Goal: Entertainment & Leisure: Consume media (video, audio)

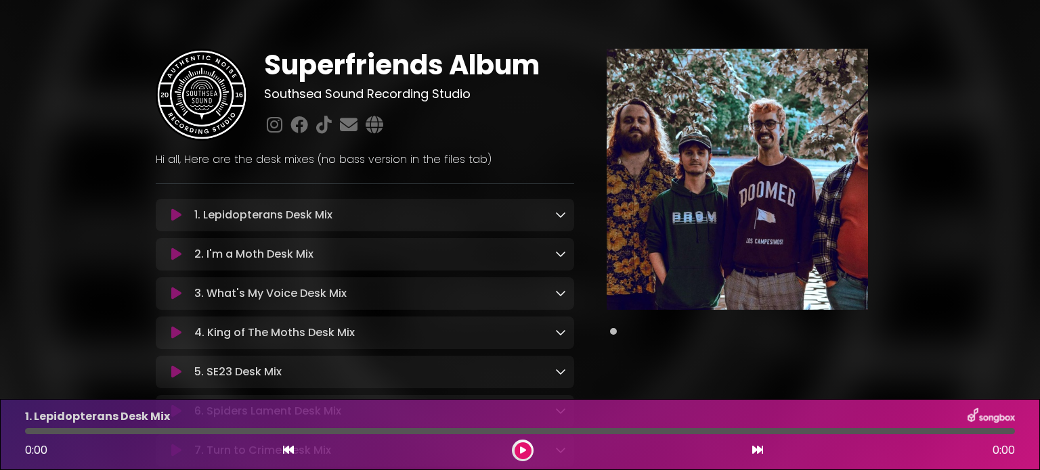
click at [55, 245] on div "Superfriends Album Southsea Sound Recording Studio ×" at bounding box center [520, 391] width 1040 height 751
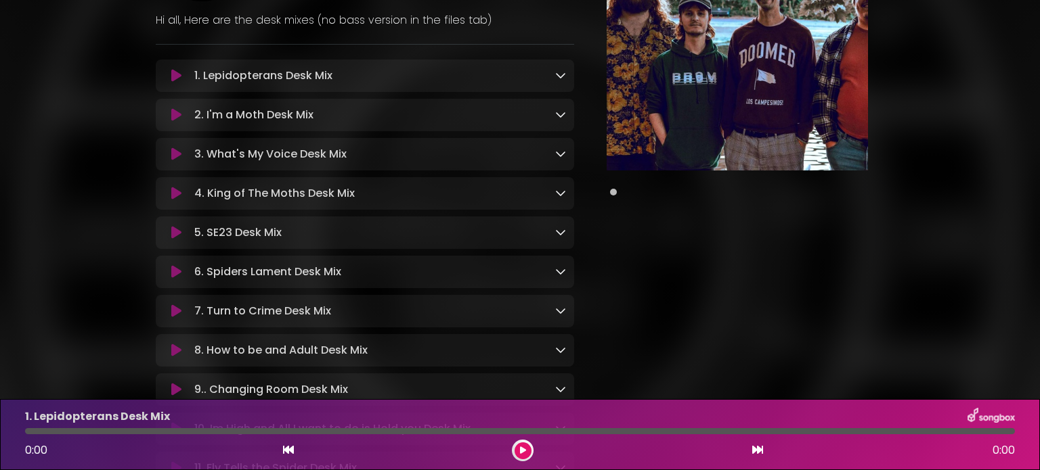
scroll to position [190, 0]
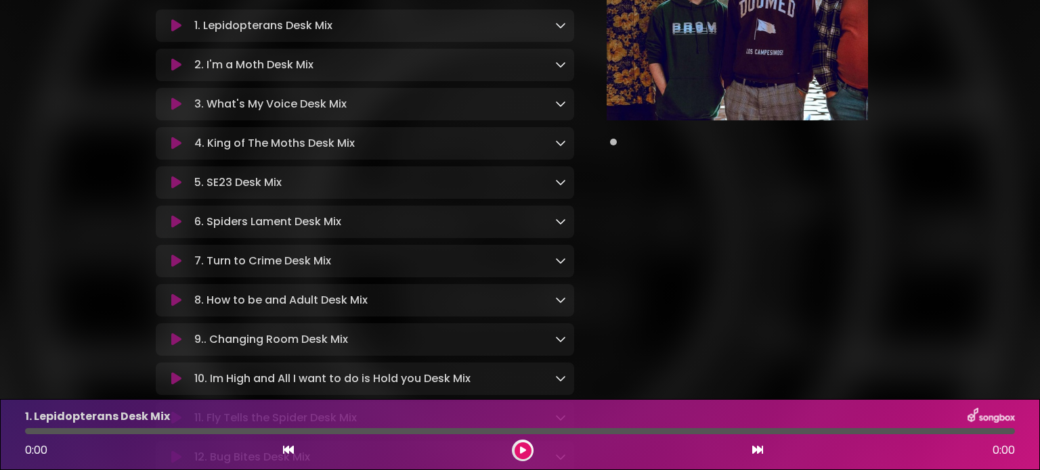
click at [174, 224] on icon at bounding box center [176, 222] width 10 height 14
click at [47, 433] on div at bounding box center [520, 431] width 990 height 6
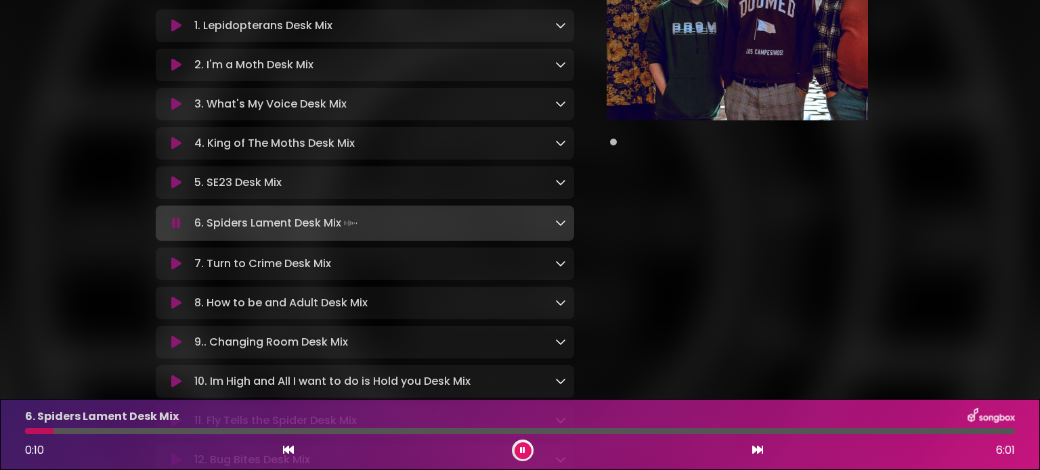
click at [27, 428] on div at bounding box center [39, 431] width 28 height 6
click at [26, 340] on div "Superfriends Album Southsea Sound Recording Studio ×" at bounding box center [520, 204] width 1040 height 754
click at [178, 266] on icon at bounding box center [176, 264] width 10 height 14
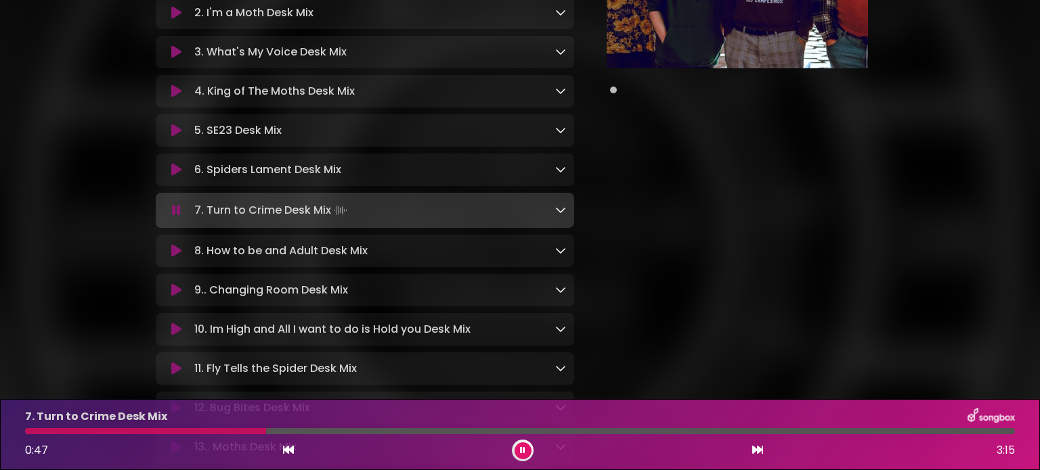
scroll to position [244, 0]
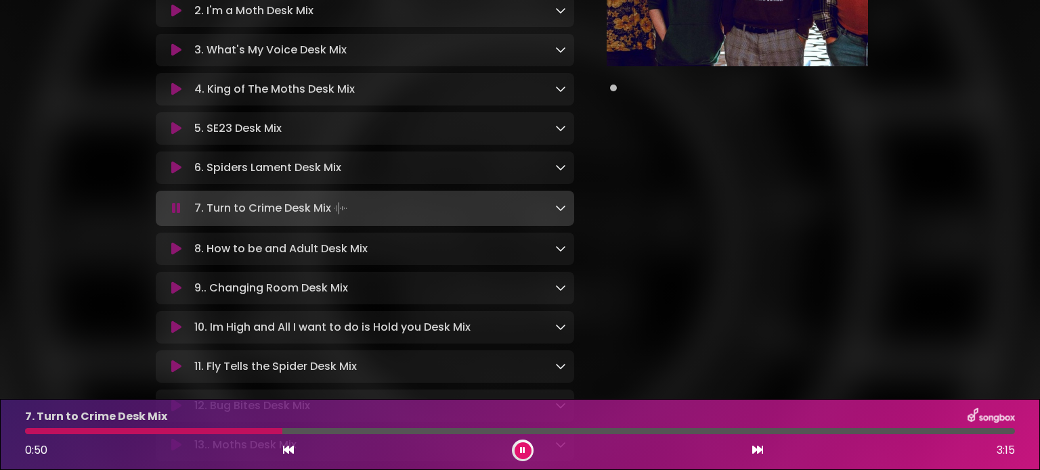
click at [175, 253] on icon at bounding box center [176, 249] width 10 height 14
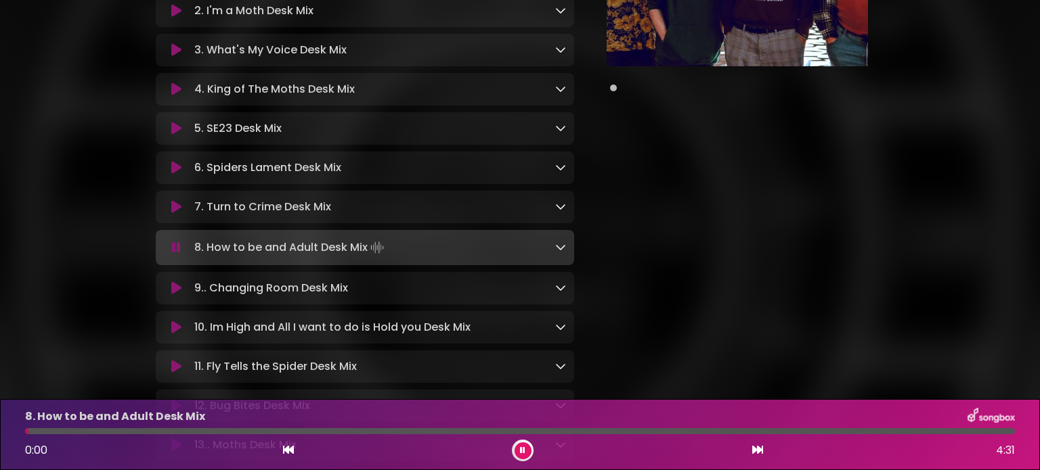
click at [102, 433] on div at bounding box center [520, 431] width 990 height 6
click at [133, 433] on div at bounding box center [520, 431] width 990 height 6
click at [160, 433] on div at bounding box center [520, 431] width 990 height 6
click at [319, 433] on div at bounding box center [188, 431] width 326 height 6
click at [319, 433] on div at bounding box center [179, 431] width 309 height 6
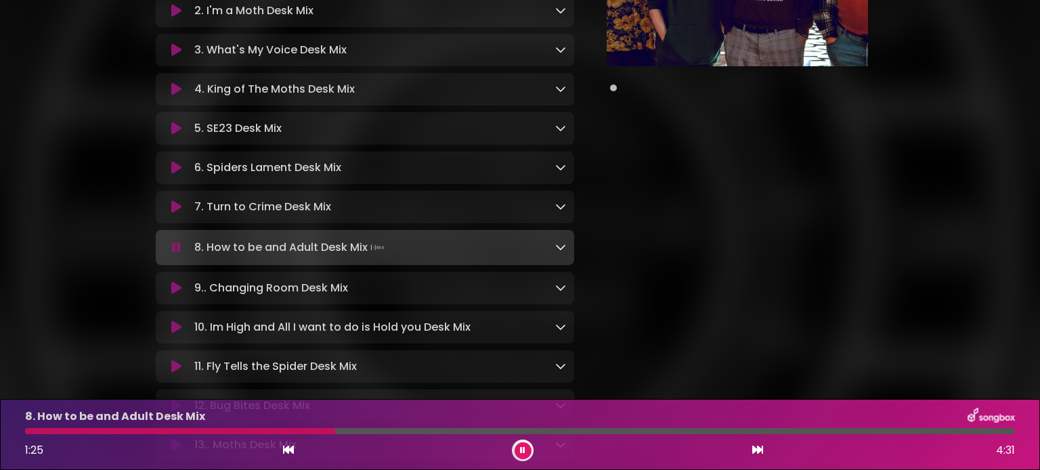
click at [319, 433] on div at bounding box center [180, 431] width 310 height 6
click at [169, 292] on button at bounding box center [176, 289] width 25 height 14
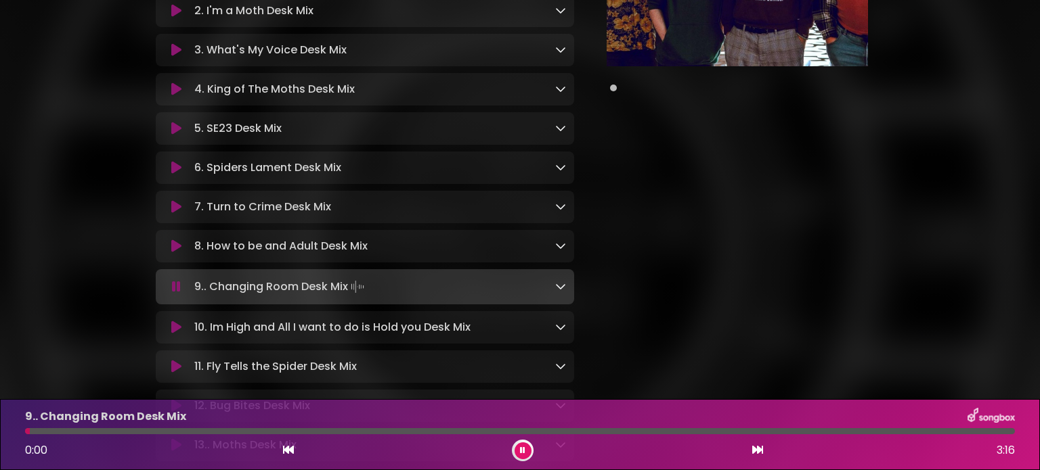
click at [142, 436] on div "9.. Changing Room Desk Mix 0:00 3:16" at bounding box center [520, 434] width 1006 height 53
click at [175, 334] on icon at bounding box center [176, 328] width 10 height 14
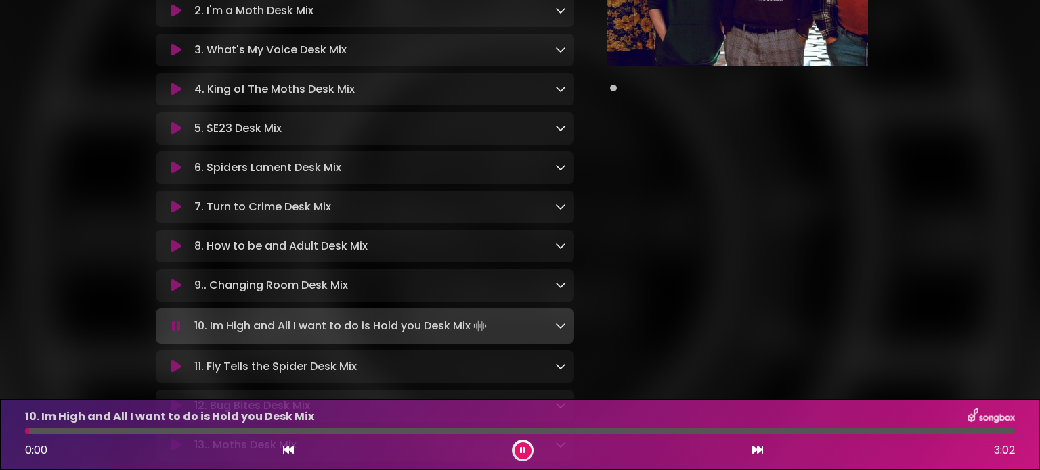
click at [624, 430] on div at bounding box center [520, 431] width 990 height 6
click at [570, 435] on div at bounding box center [330, 431] width 611 height 6
click at [549, 434] on div at bounding box center [302, 431] width 554 height 6
click at [518, 433] on div at bounding box center [288, 431] width 527 height 6
click at [481, 433] on div at bounding box center [278, 431] width 506 height 6
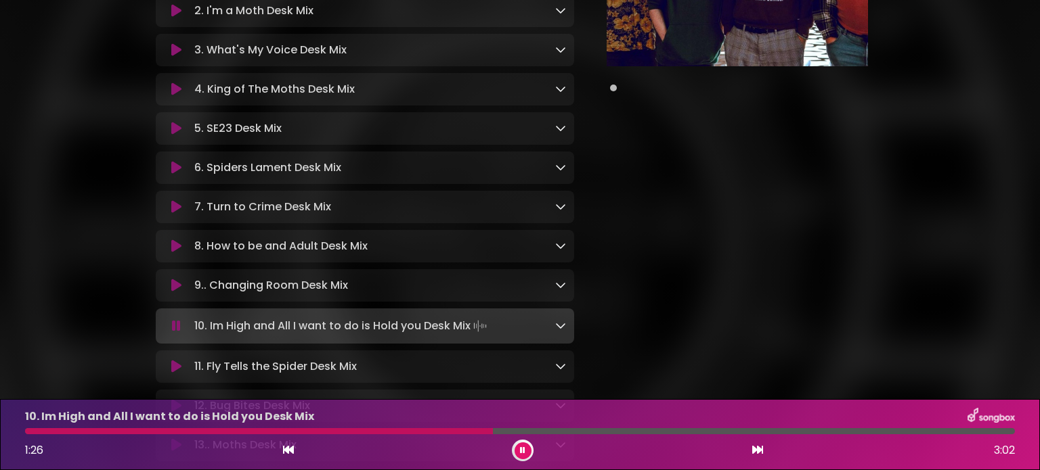
click at [443, 448] on div "1:26 3:02" at bounding box center [520, 451] width 1006 height 22
click at [443, 435] on div at bounding box center [260, 431] width 470 height 6
click at [566, 435] on div "10. Im High and All I want to do is Hold you Desk Mix 3:01 3:02" at bounding box center [520, 434] width 1006 height 53
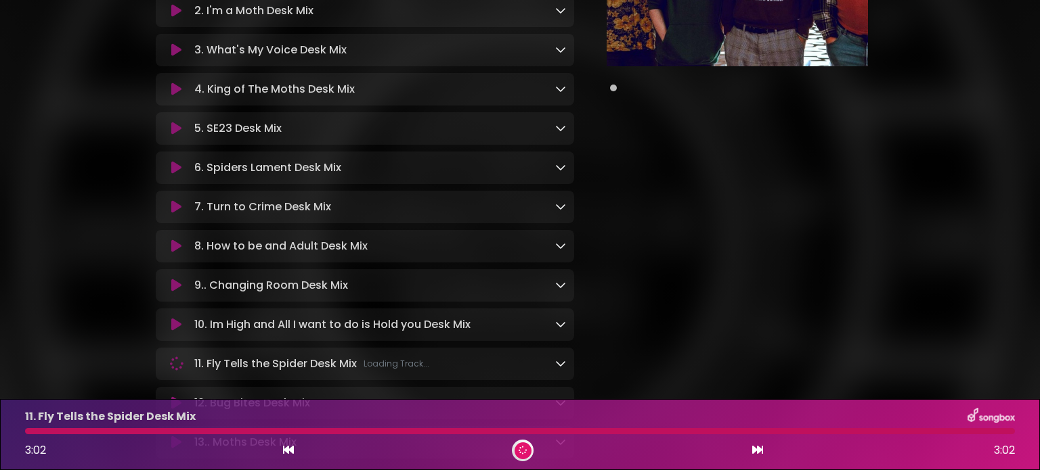
click at [556, 430] on div at bounding box center [520, 431] width 990 height 6
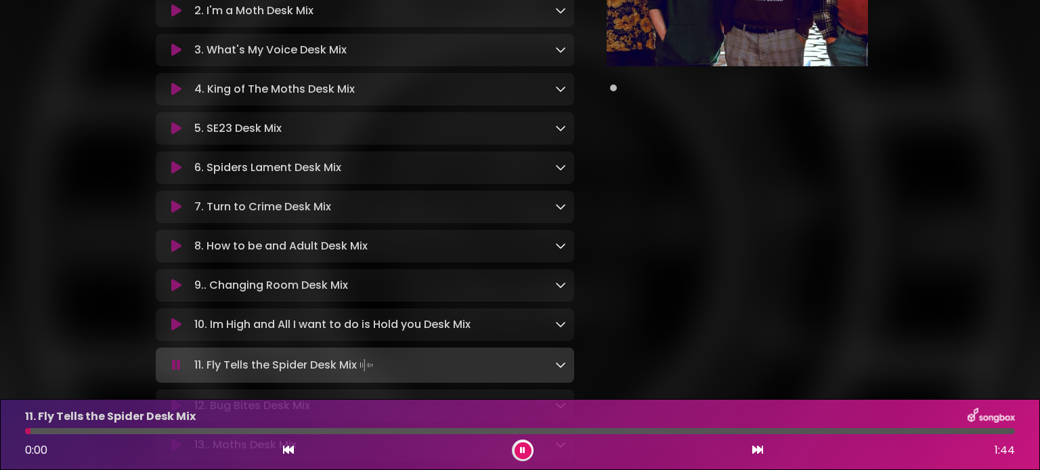
click at [179, 332] on icon at bounding box center [176, 325] width 10 height 14
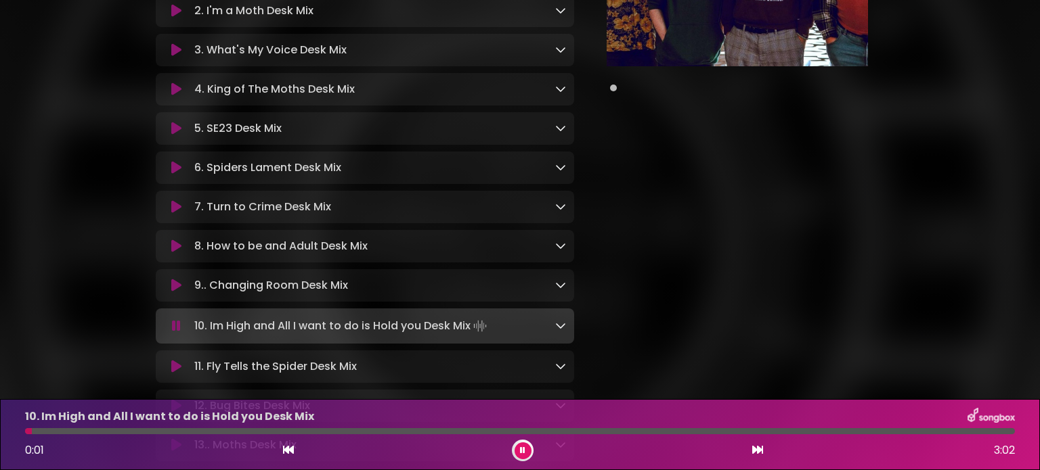
click at [604, 427] on div "10. Im High and All I want to do is Hold you Desk Mix 0:01 3:02" at bounding box center [520, 434] width 1006 height 53
click at [603, 430] on div at bounding box center [520, 431] width 990 height 6
click at [501, 430] on div at bounding box center [322, 431] width 594 height 6
click at [456, 429] on div at bounding box center [268, 431] width 487 height 6
click at [433, 431] on div at bounding box center [242, 431] width 434 height 6
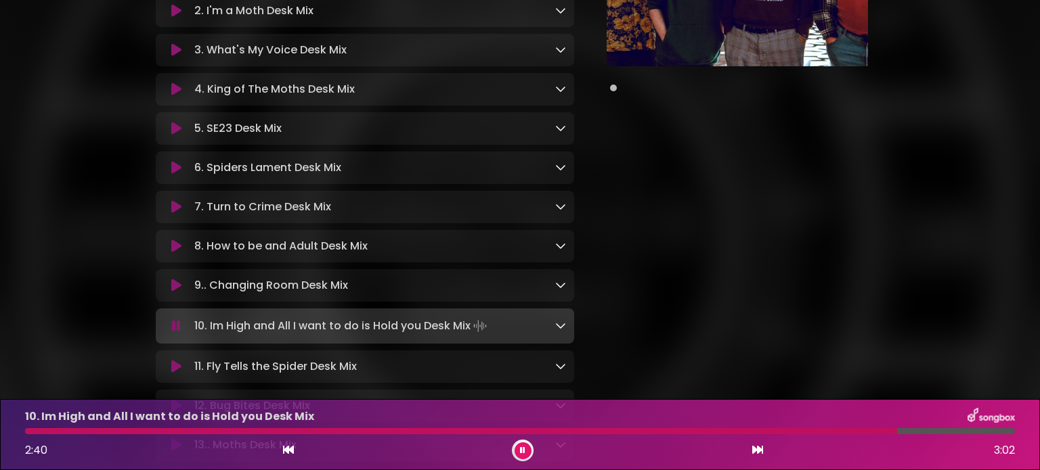
click at [433, 431] on div at bounding box center [461, 431] width 872 height 6
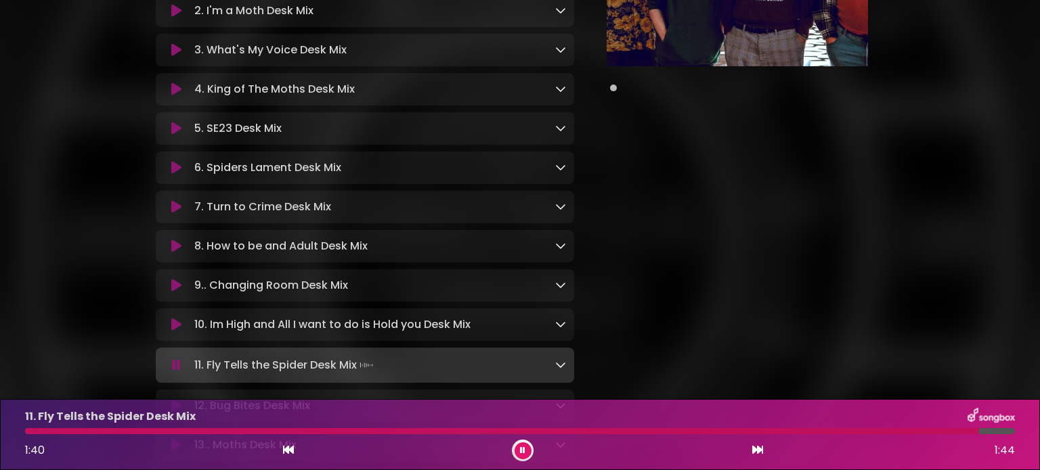
click at [183, 369] on button at bounding box center [176, 366] width 25 height 14
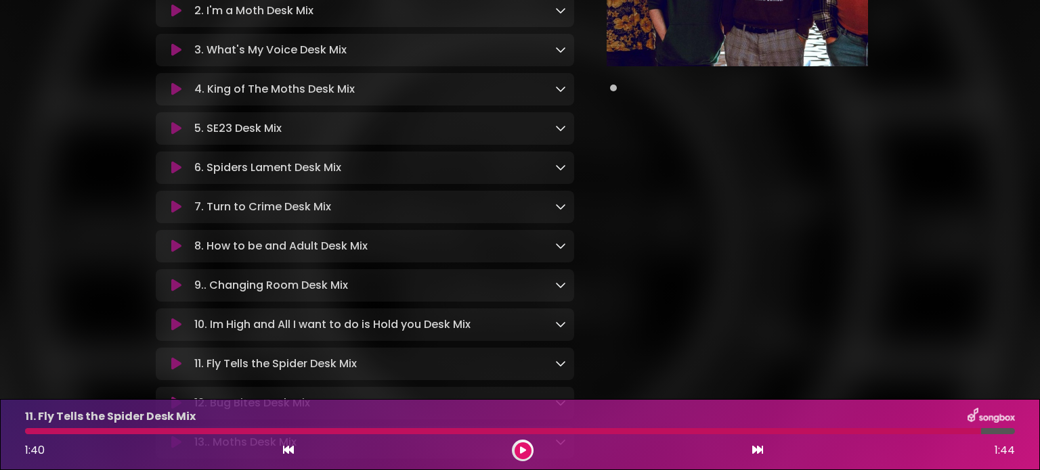
click at [32, 430] on div at bounding box center [503, 431] width 956 height 6
drag, startPoint x: 35, startPoint y: 430, endPoint x: 0, endPoint y: 433, distance: 34.6
click at [0, 433] on div "11. Fly Tells the Spider Desk Mix 1:40 1:44" at bounding box center [520, 434] width 1040 height 71
drag, startPoint x: 969, startPoint y: 430, endPoint x: 731, endPoint y: 436, distance: 238.3
click at [731, 436] on div "11. Fly Tells the Spider Desk Mix 1:40 1:44" at bounding box center [520, 434] width 1006 height 53
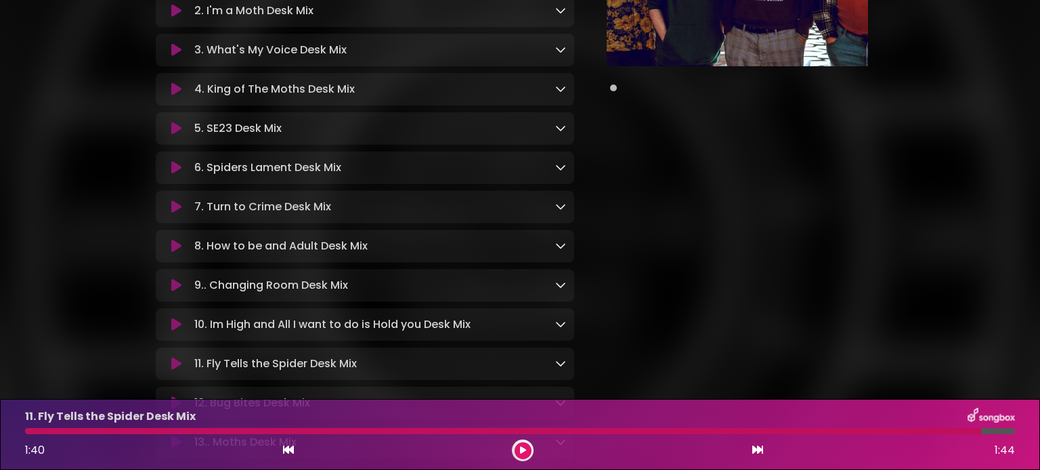
click at [286, 449] on icon at bounding box center [288, 450] width 11 height 11
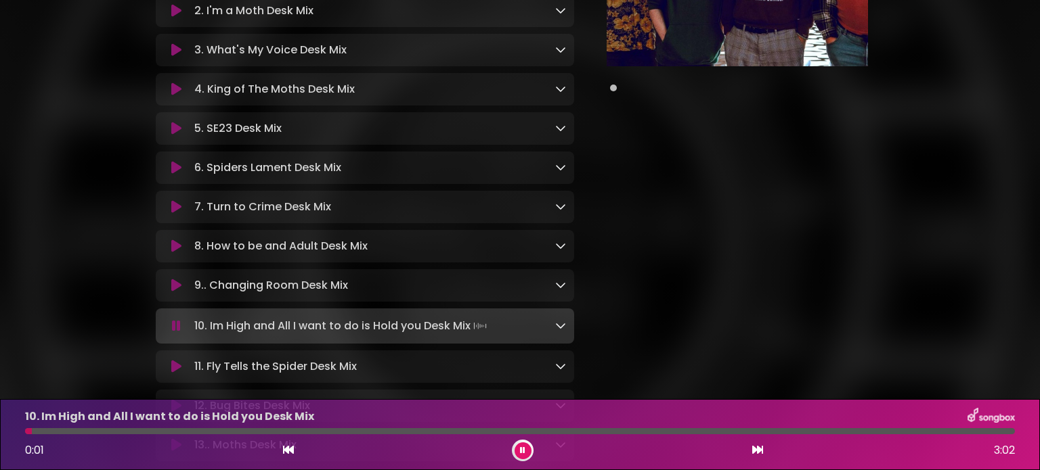
click at [524, 448] on icon at bounding box center [522, 451] width 6 height 9
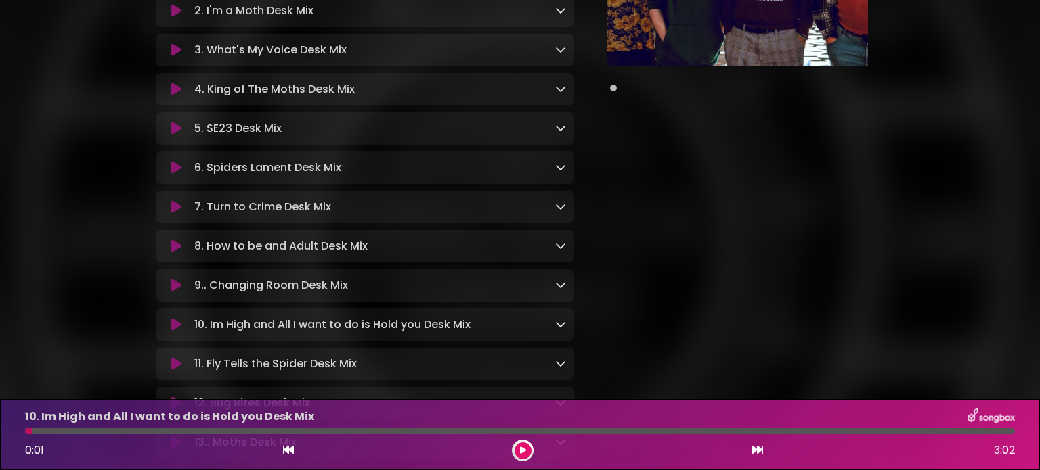
click at [755, 450] on icon at bounding box center [757, 450] width 11 height 11
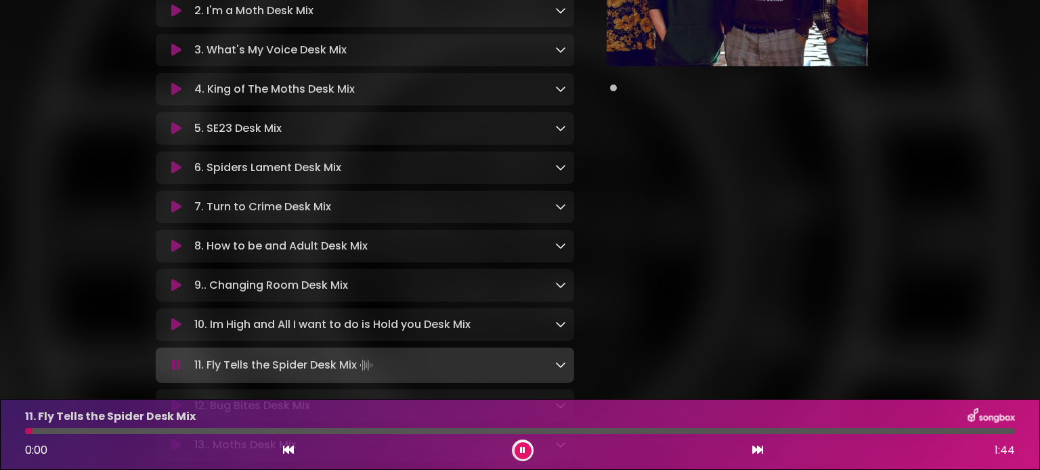
click at [524, 443] on button at bounding box center [522, 451] width 17 height 17
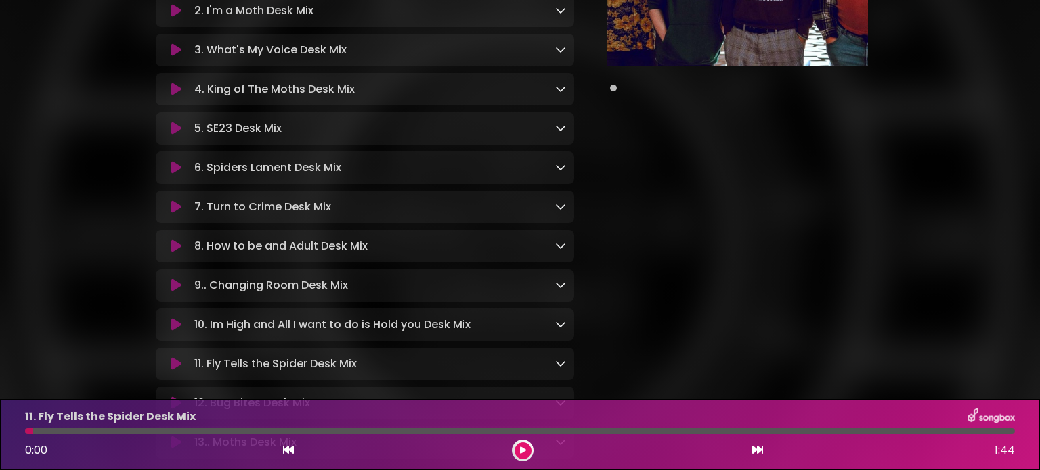
click at [524, 443] on button at bounding box center [522, 451] width 17 height 17
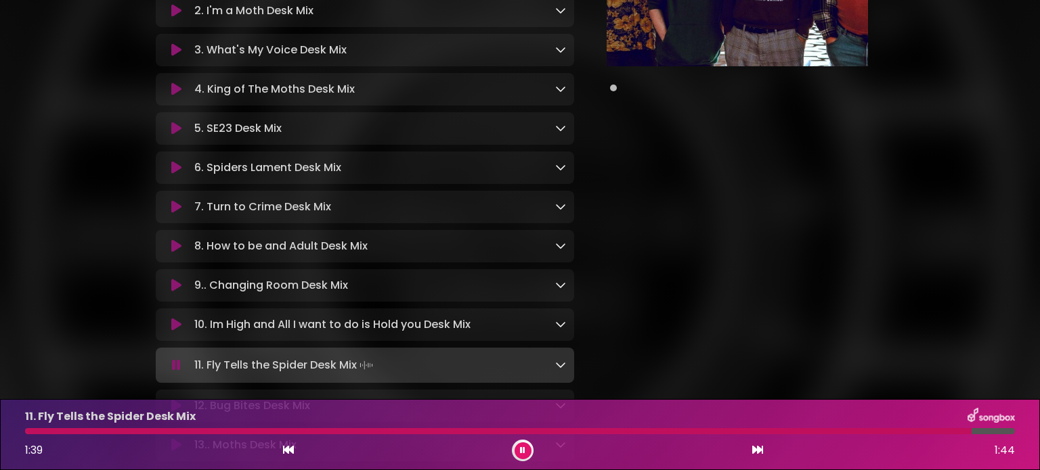
click at [524, 443] on button at bounding box center [522, 451] width 17 height 17
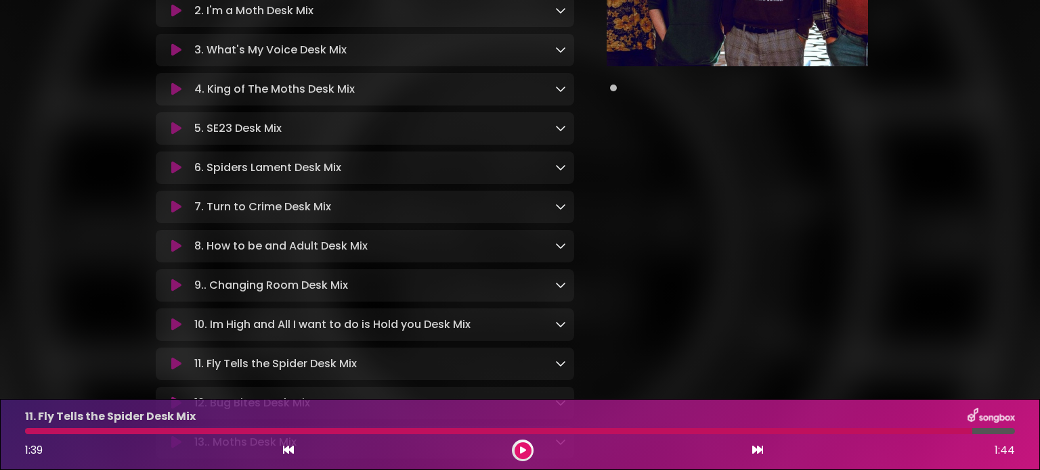
click at [179, 329] on icon at bounding box center [176, 325] width 10 height 14
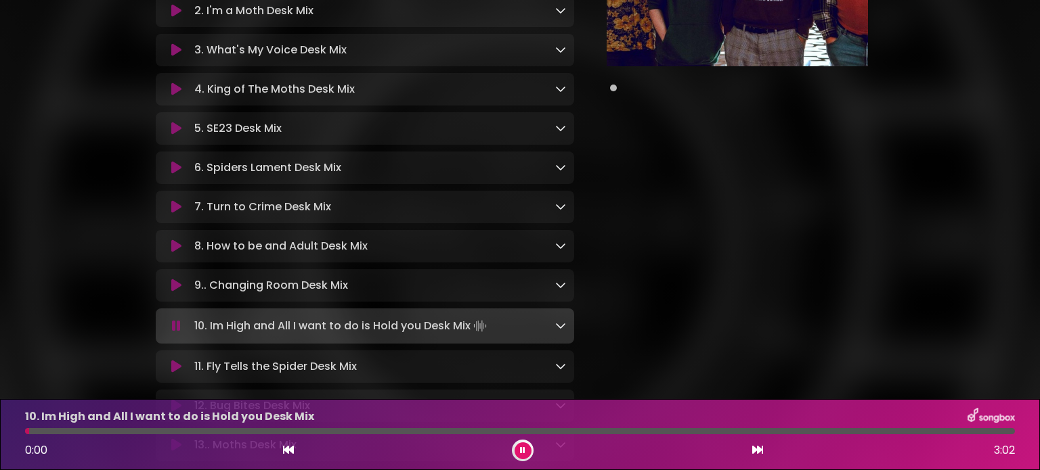
click at [445, 431] on div at bounding box center [520, 431] width 990 height 6
click at [401, 430] on div at bounding box center [248, 431] width 447 height 6
click at [523, 447] on icon at bounding box center [522, 451] width 5 height 8
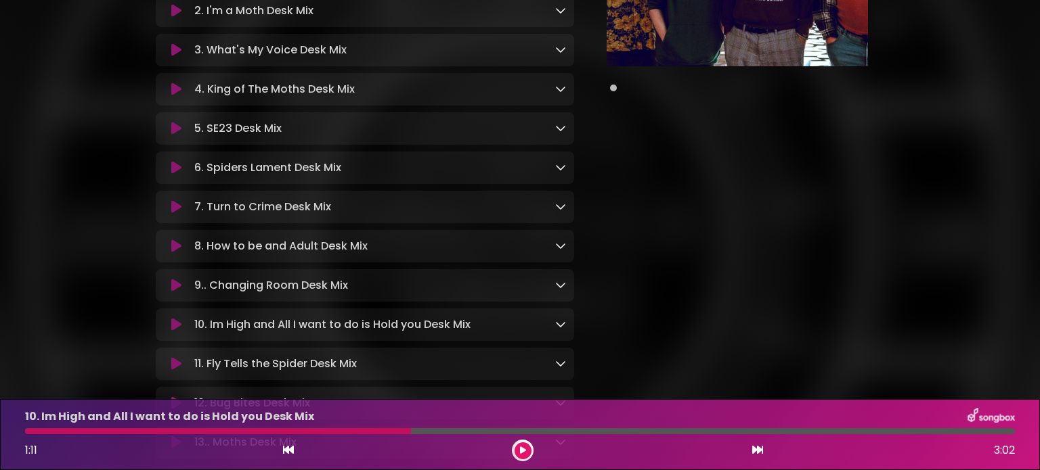
click at [523, 447] on icon at bounding box center [522, 451] width 7 height 9
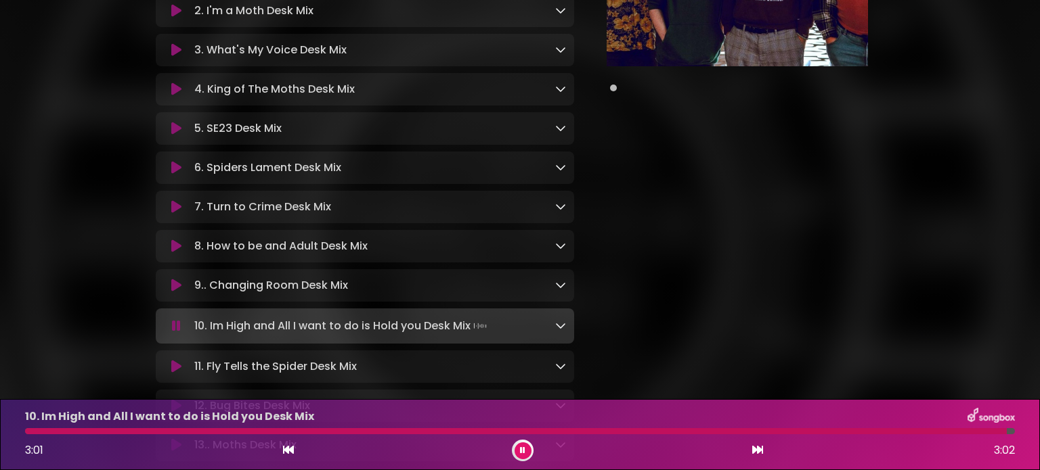
click at [514, 443] on button at bounding box center [522, 451] width 17 height 17
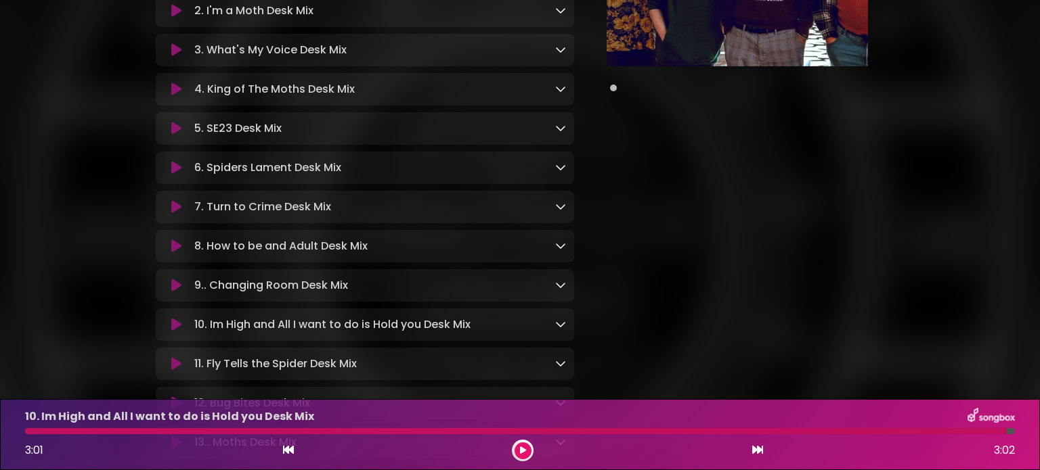
click at [523, 447] on icon at bounding box center [522, 451] width 7 height 9
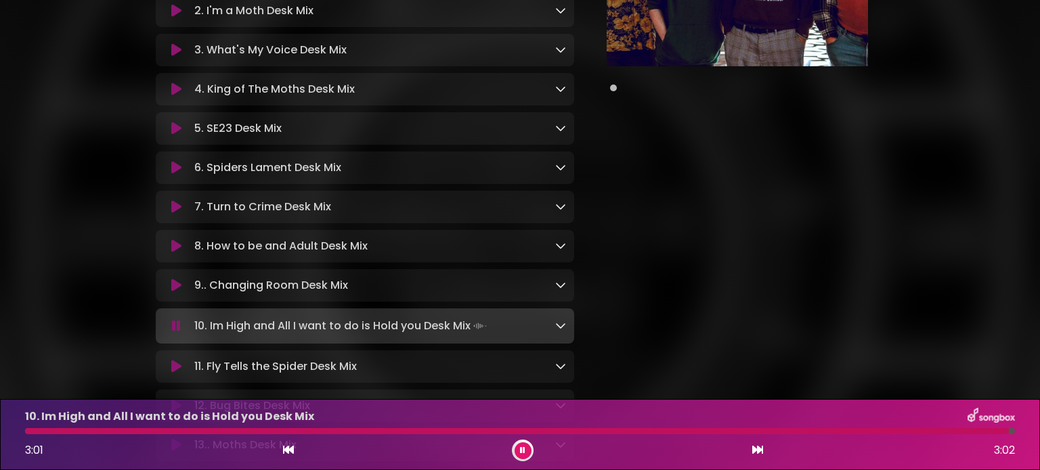
click at [523, 447] on icon at bounding box center [522, 451] width 5 height 8
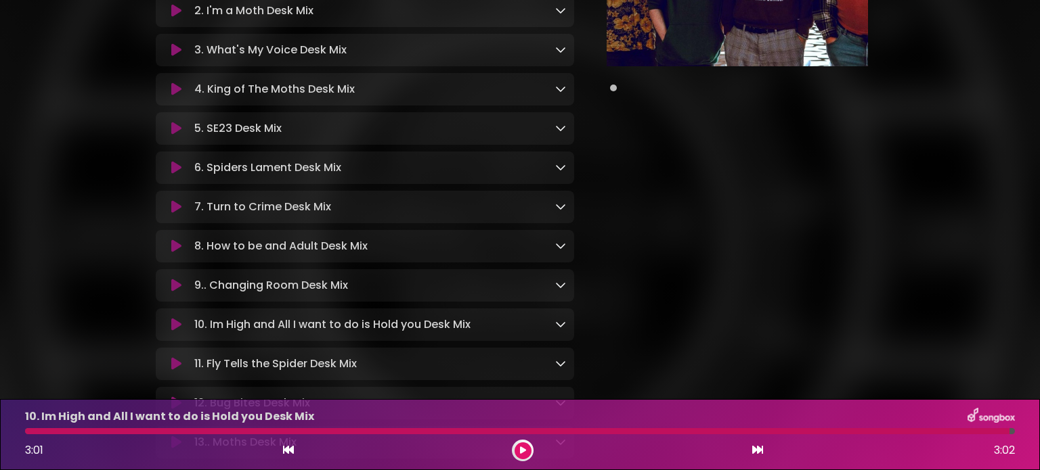
click at [173, 13] on icon at bounding box center [176, 11] width 10 height 14
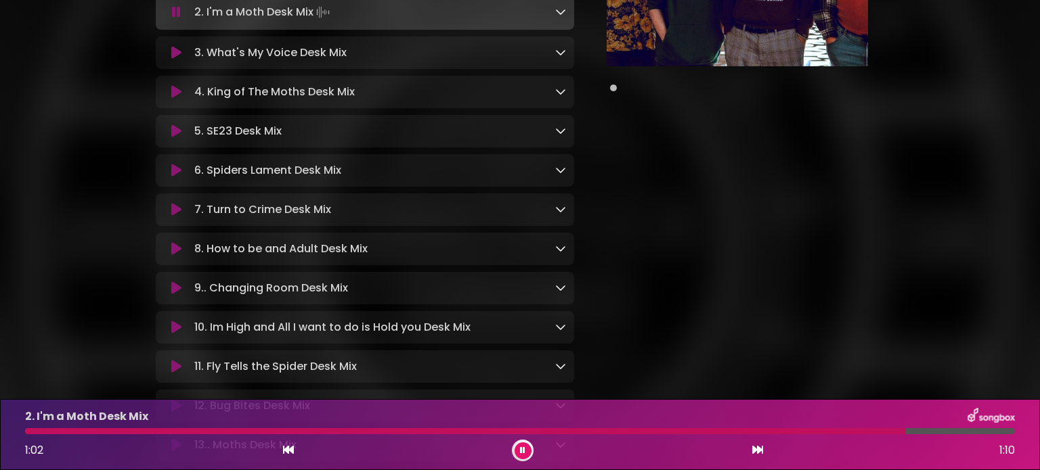
click at [173, 13] on icon at bounding box center [176, 12] width 9 height 14
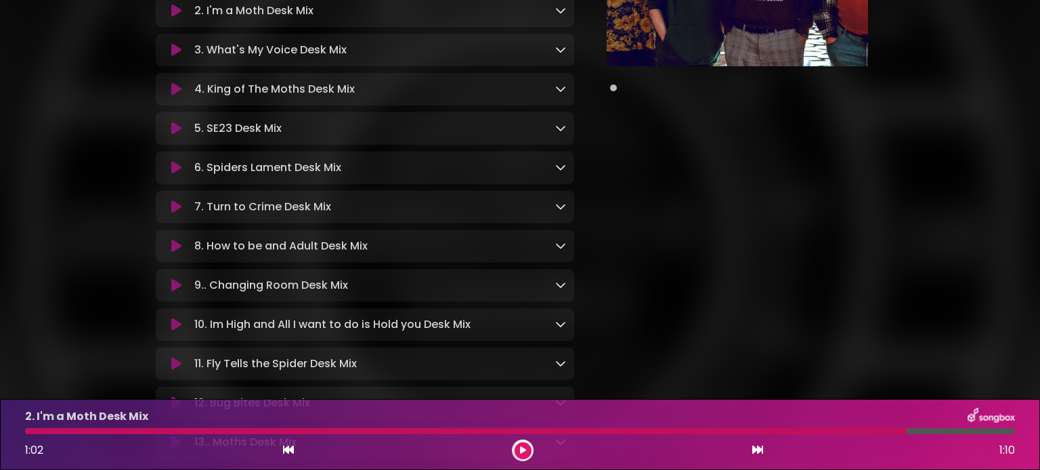
click at [175, 132] on icon at bounding box center [176, 129] width 10 height 14
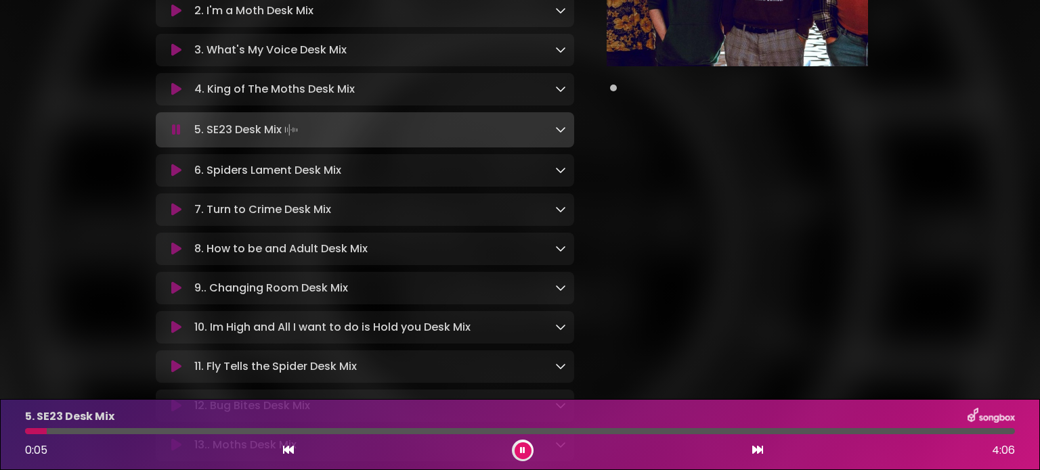
click at [153, 435] on div "5. SE23 Desk Mix 0:05 4:06" at bounding box center [520, 434] width 1006 height 53
click at [110, 430] on div at bounding box center [520, 431] width 990 height 6
click at [288, 433] on div at bounding box center [520, 431] width 990 height 6
click at [370, 435] on div at bounding box center [520, 431] width 990 height 6
click at [428, 433] on div at bounding box center [520, 431] width 990 height 6
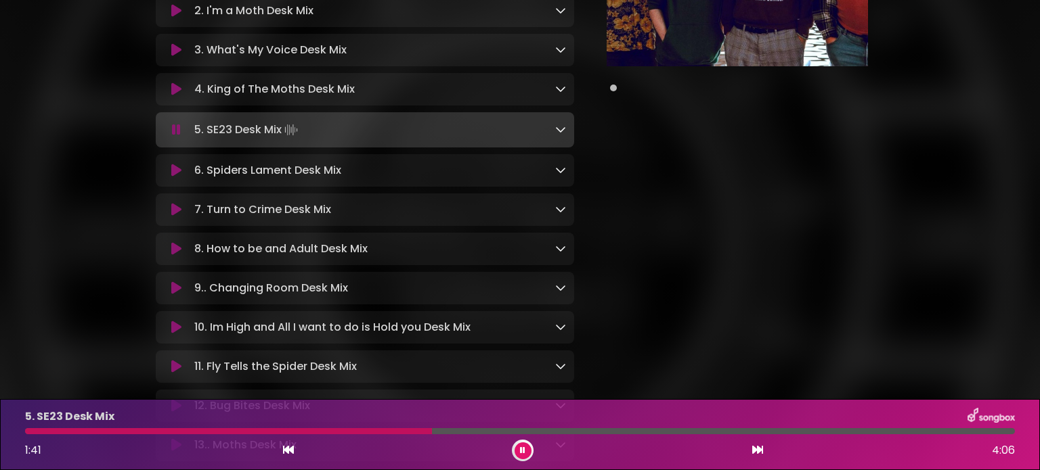
click at [483, 435] on div at bounding box center [520, 431] width 990 height 6
click at [711, 432] on div at bounding box center [520, 431] width 990 height 6
click at [760, 428] on div at bounding box center [520, 431] width 990 height 6
